Goal: Information Seeking & Learning: Learn about a topic

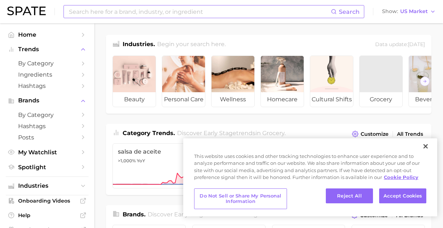
click at [145, 7] on input at bounding box center [199, 11] width 263 height 12
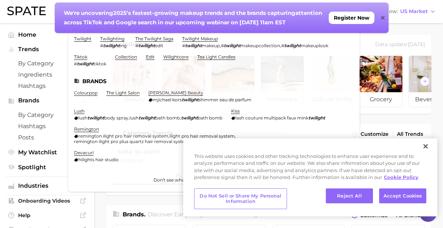
type input "twilight"
click at [381, 18] on icon at bounding box center [383, 18] width 4 height 6
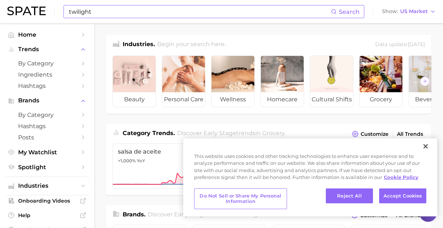
click at [144, 14] on input "twilight" at bounding box center [199, 11] width 263 height 12
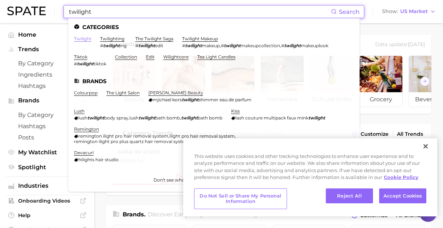
click at [76, 39] on link "twilight" at bounding box center [82, 38] width 17 height 5
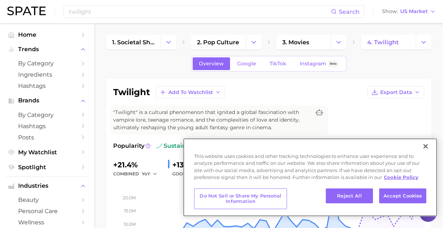
click at [424, 146] on button "Close" at bounding box center [426, 146] width 16 height 16
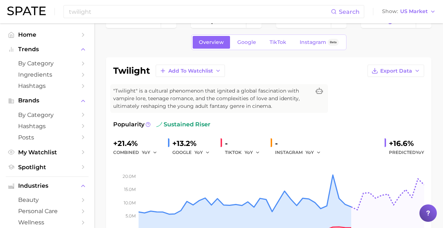
scroll to position [31, 0]
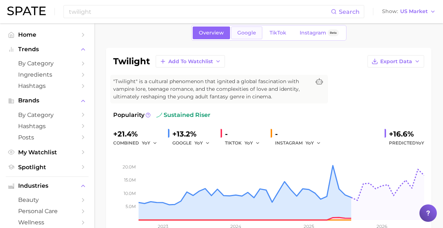
click at [256, 33] on span "Google" at bounding box center [246, 33] width 19 height 6
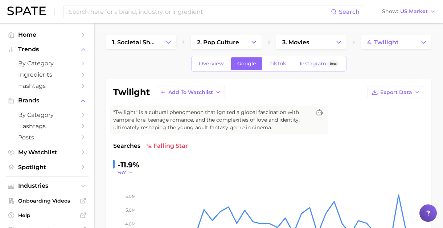
click at [130, 171] on icon "button" at bounding box center [130, 172] width 5 height 5
click at [131, 205] on button "MoM" at bounding box center [158, 209] width 80 height 13
